Goal: Check status: Check status

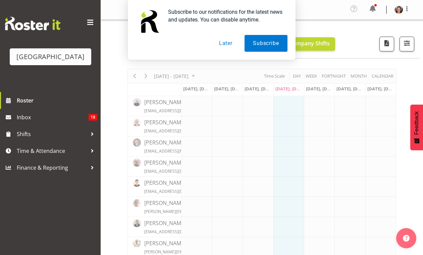
click at [227, 45] on button "Later" at bounding box center [226, 43] width 30 height 17
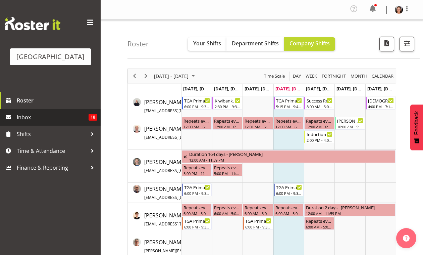
click at [84, 122] on span "Inbox" at bounding box center [53, 117] width 72 height 10
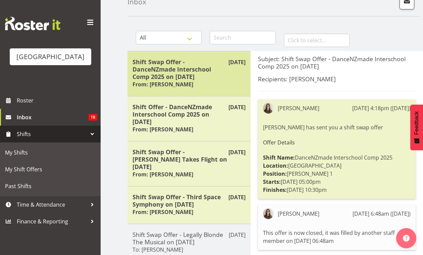
scroll to position [64, 0]
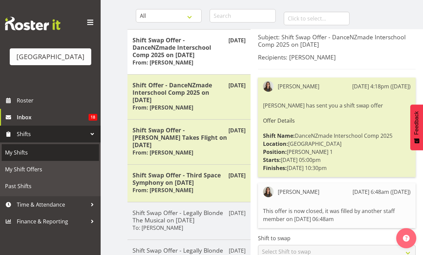
click at [34, 157] on span "My Shifts" at bounding box center [50, 152] width 91 height 10
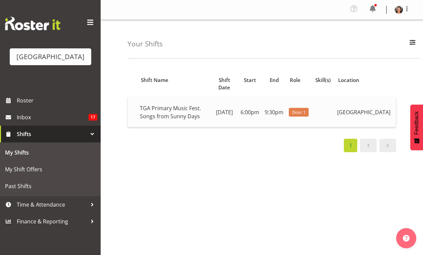
click at [207, 112] on td "TGA Primary Music Fest. Songs from Sunny Days" at bounding box center [174, 112] width 74 height 30
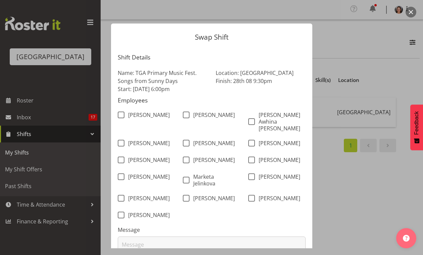
click at [352, 200] on form "Swap Shift Shift Details Name: TGA Primary Music Fest. Songs from Sunny Days St…" at bounding box center [212, 127] width 322 height 241
click at [331, 31] on form "Swap Shift Shift Details Name: TGA Primary Music Fest. Songs from Sunny Days St…" at bounding box center [212, 127] width 322 height 241
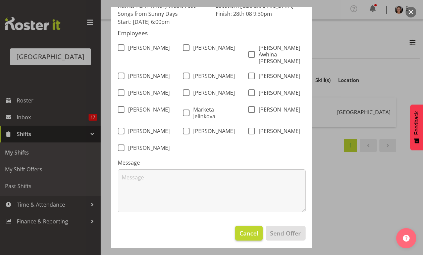
scroll to position [67, 0]
click at [245, 233] on span "Cancel" at bounding box center [248, 233] width 19 height 9
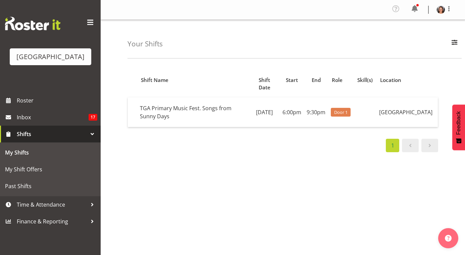
scroll to position [0, 0]
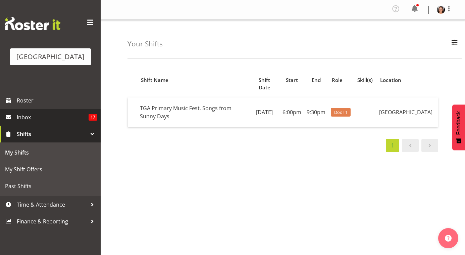
click at [21, 122] on span "Inbox" at bounding box center [53, 117] width 72 height 10
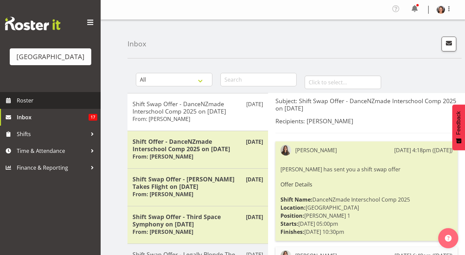
click at [40, 105] on span "Roster" at bounding box center [57, 100] width 80 height 10
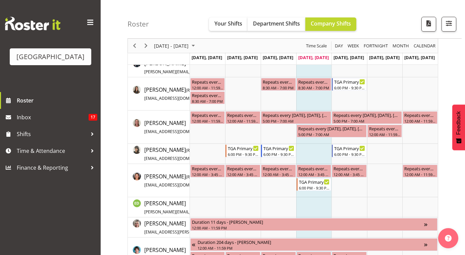
scroll to position [492, 0]
click at [314, 186] on div "6:00 PM - 9:30 PM" at bounding box center [314, 186] width 31 height 5
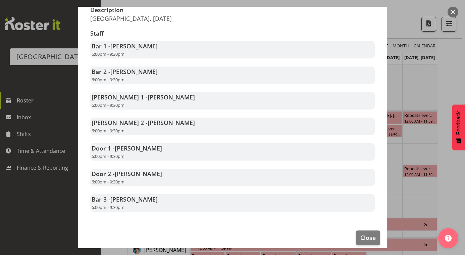
scroll to position [120, 0]
